Goal: Check status: Check status

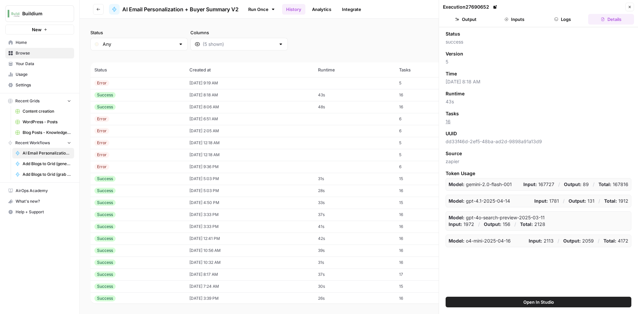
click at [141, 86] on td "Error" at bounding box center [137, 83] width 95 height 12
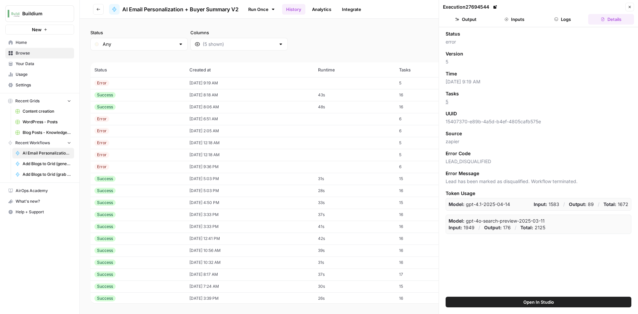
click at [506, 18] on icon "button" at bounding box center [507, 19] width 4 height 4
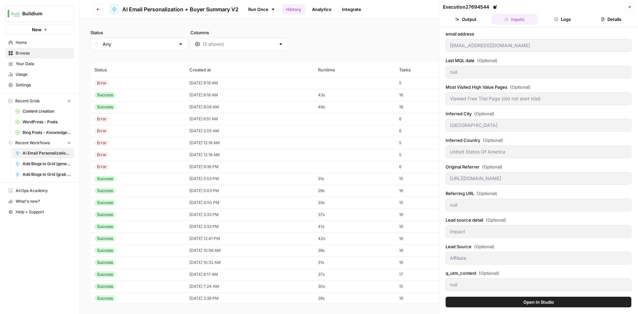
click at [558, 16] on button "Logs" at bounding box center [563, 19] width 46 height 11
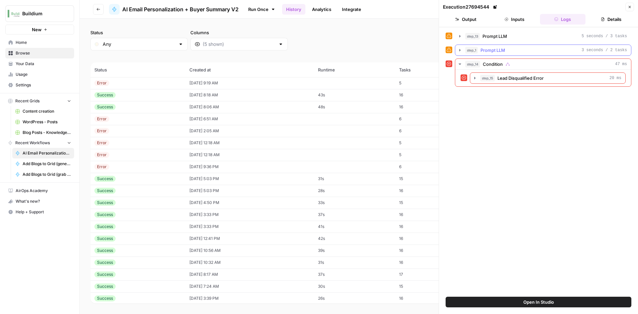
click at [458, 51] on icon "button" at bounding box center [460, 50] width 5 height 5
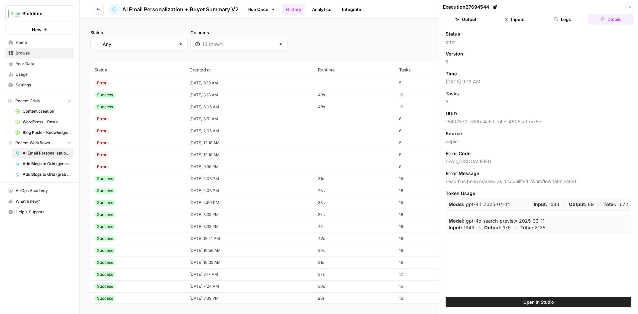
click at [124, 91] on td "Success" at bounding box center [137, 95] width 95 height 12
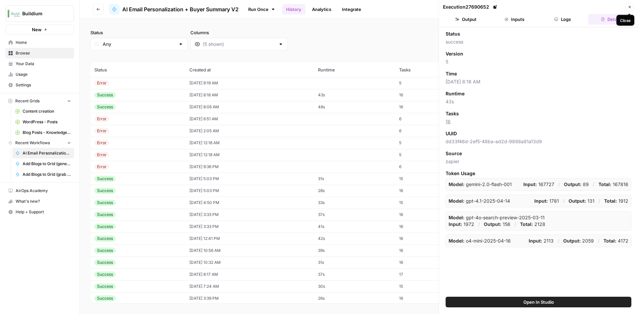
click at [629, 11] on button "Close" at bounding box center [630, 7] width 9 height 9
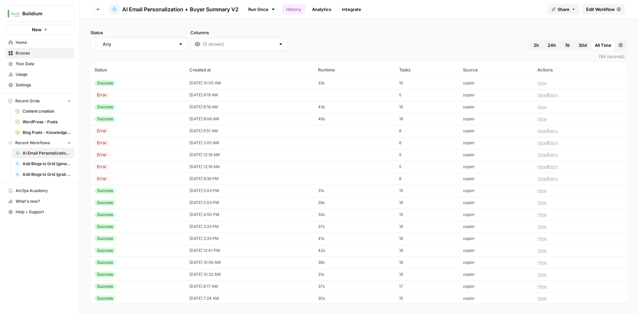
click at [196, 83] on td "[DATE] 10:05 AM" at bounding box center [250, 83] width 129 height 12
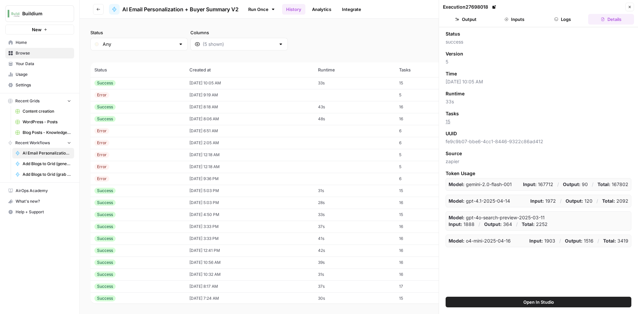
click at [514, 19] on button "Inputs" at bounding box center [515, 19] width 46 height 11
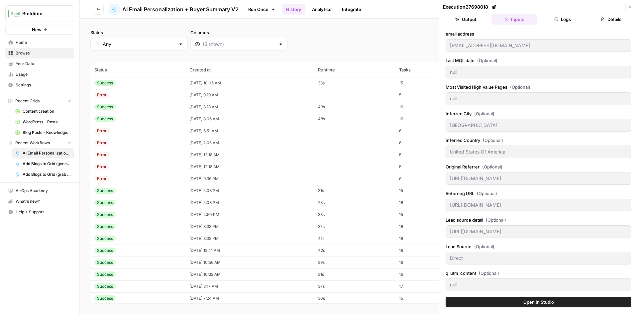
click at [473, 23] on button "Output" at bounding box center [466, 19] width 46 height 11
